Goal: Navigation & Orientation: Find specific page/section

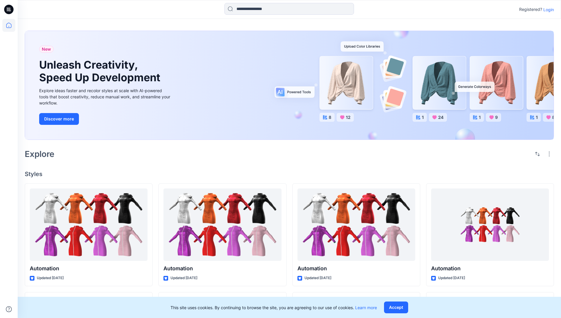
click at [547, 9] on p "Login" at bounding box center [548, 9] width 11 height 6
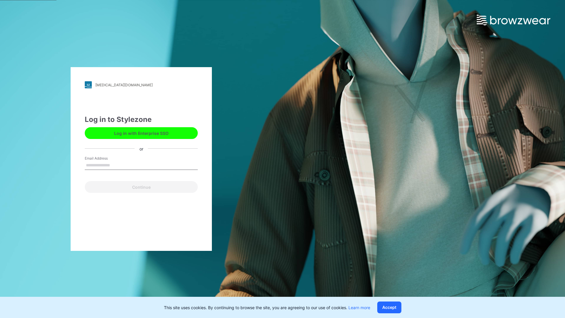
click at [116, 165] on input "Email Address" at bounding box center [141, 165] width 113 height 9
type input "**********"
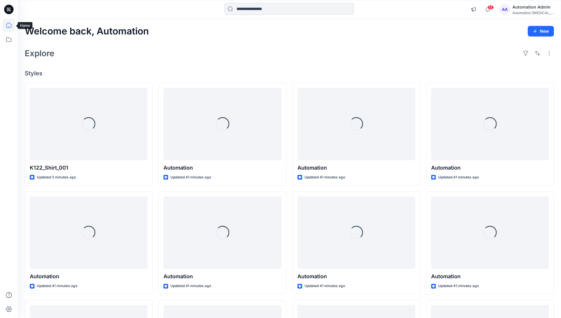
click at [11, 25] on icon at bounding box center [8, 25] width 5 height 5
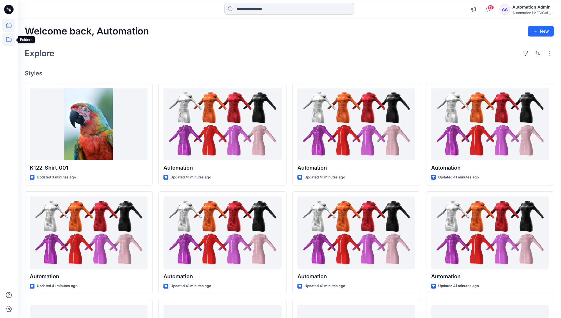
click at [8, 40] on icon at bounding box center [8, 39] width 13 height 13
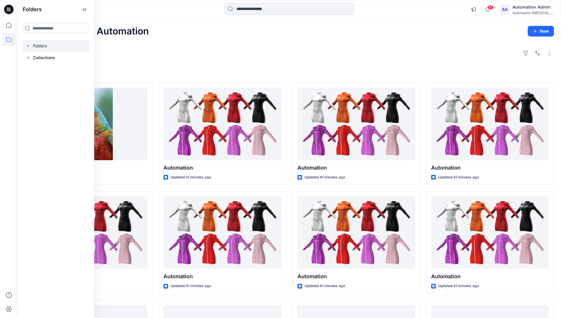
click at [42, 47] on div at bounding box center [55, 46] width 67 height 12
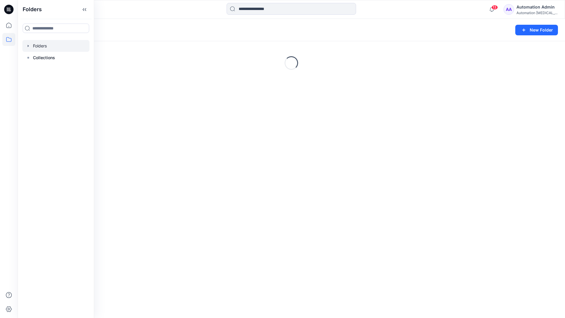
click at [232, 169] on div "Folders New Folder Loading..." at bounding box center [292, 168] width 548 height 299
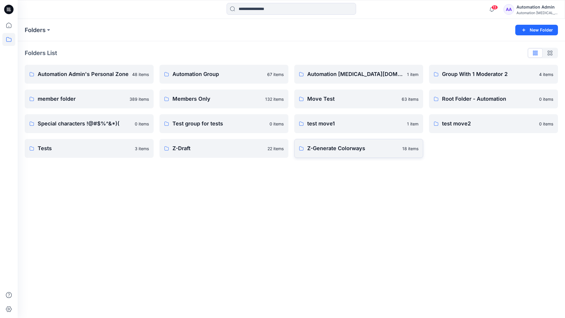
click at [332, 152] on p "Z-Generate Colorways" at bounding box center [353, 148] width 92 height 8
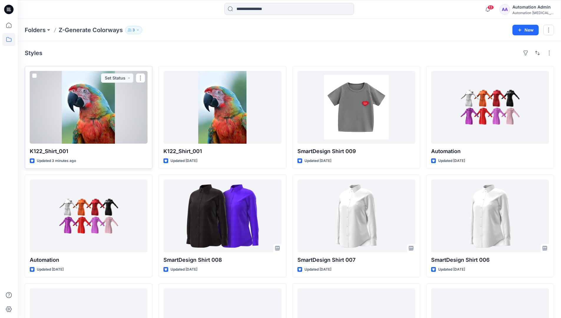
click at [34, 77] on span at bounding box center [34, 75] width 5 height 5
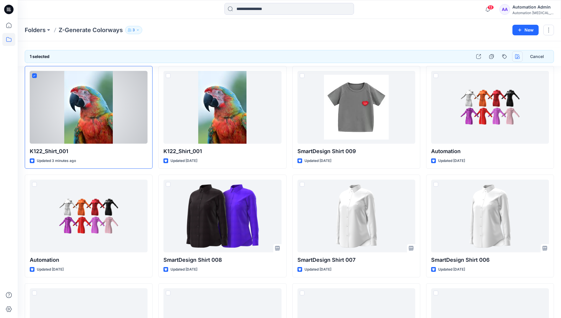
click at [516, 57] on icon "button" at bounding box center [517, 56] width 5 height 5
